Goal: Navigation & Orientation: Go to known website

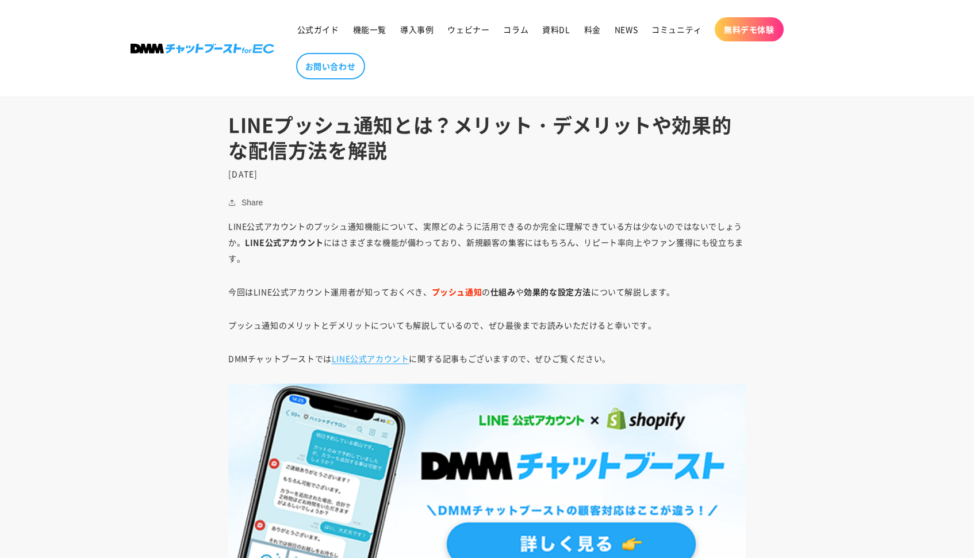
scroll to position [562, 0]
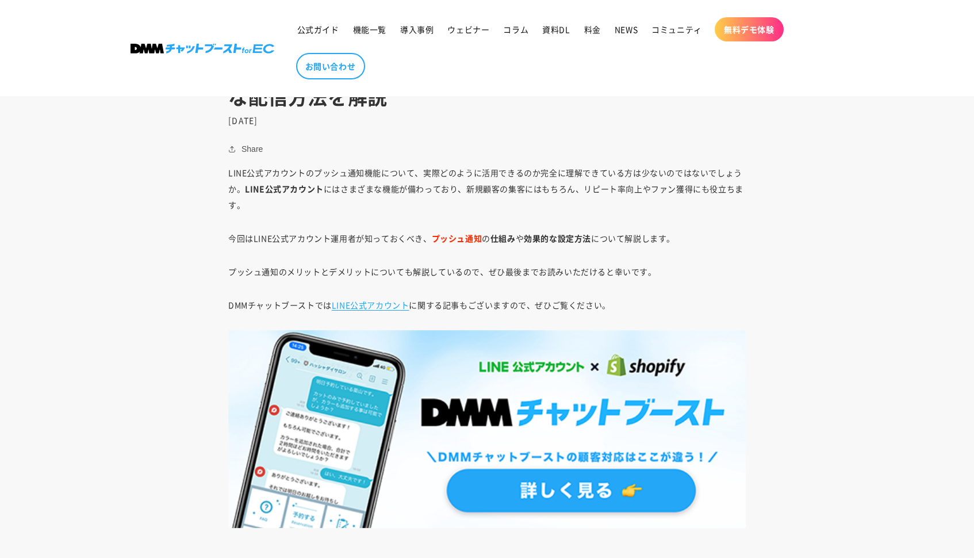
click at [532, 483] on img at bounding box center [487, 429] width 518 height 198
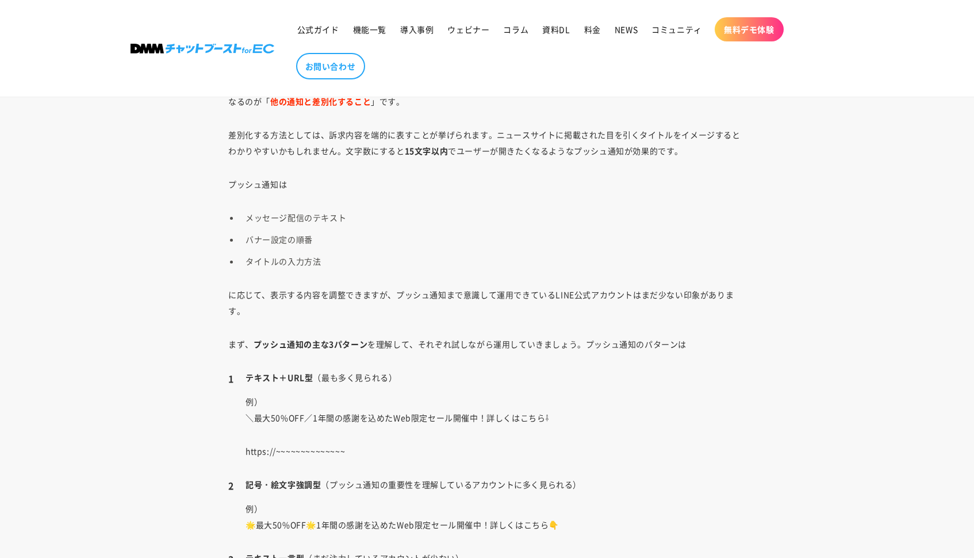
scroll to position [1606, 0]
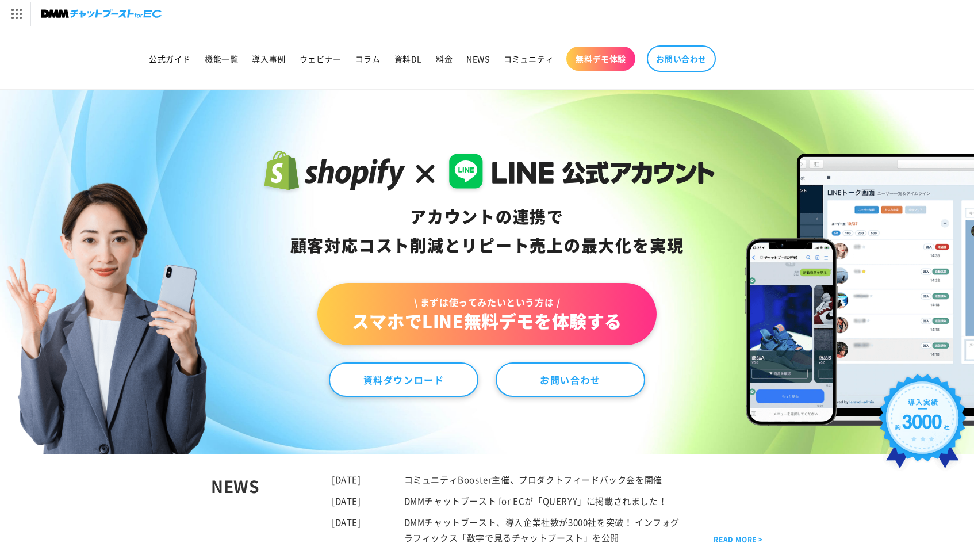
click at [143, 14] on img at bounding box center [101, 14] width 121 height 16
click at [131, 14] on img at bounding box center [101, 14] width 121 height 16
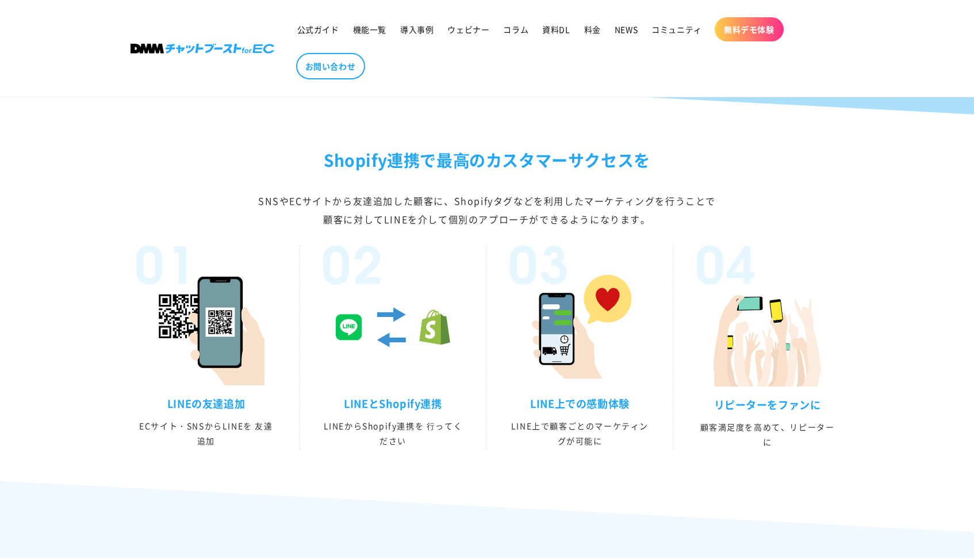
scroll to position [2142, 0]
